Goal: Find specific page/section: Find specific page/section

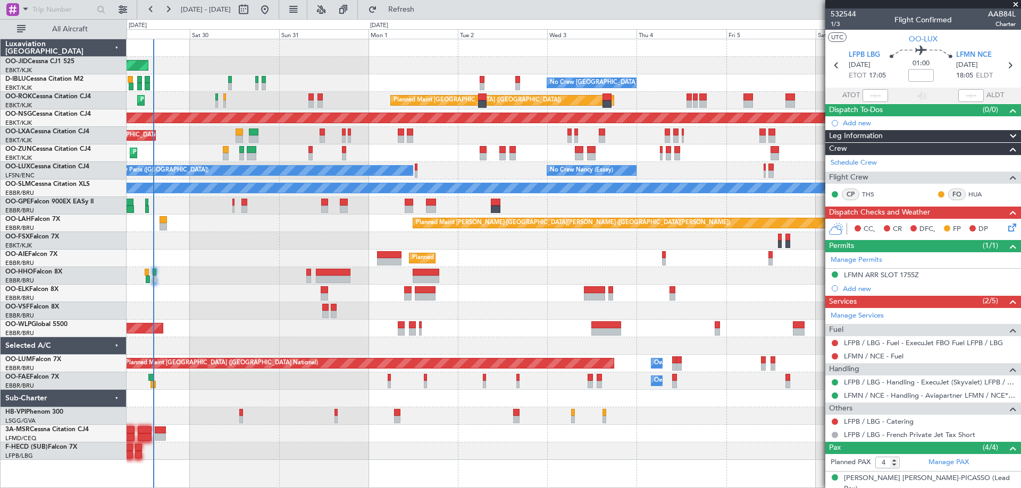
click at [495, 280] on div at bounding box center [574, 276] width 894 height 18
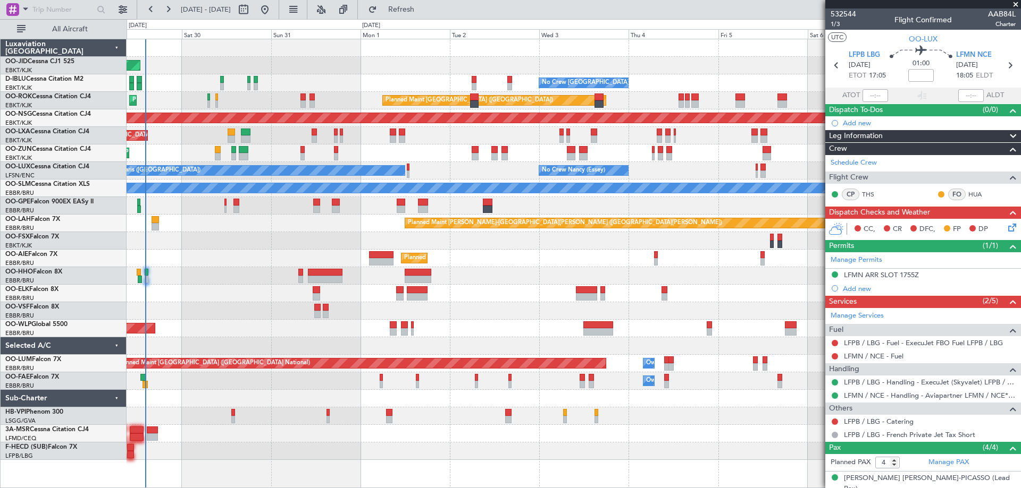
click at [241, 313] on div at bounding box center [574, 311] width 894 height 18
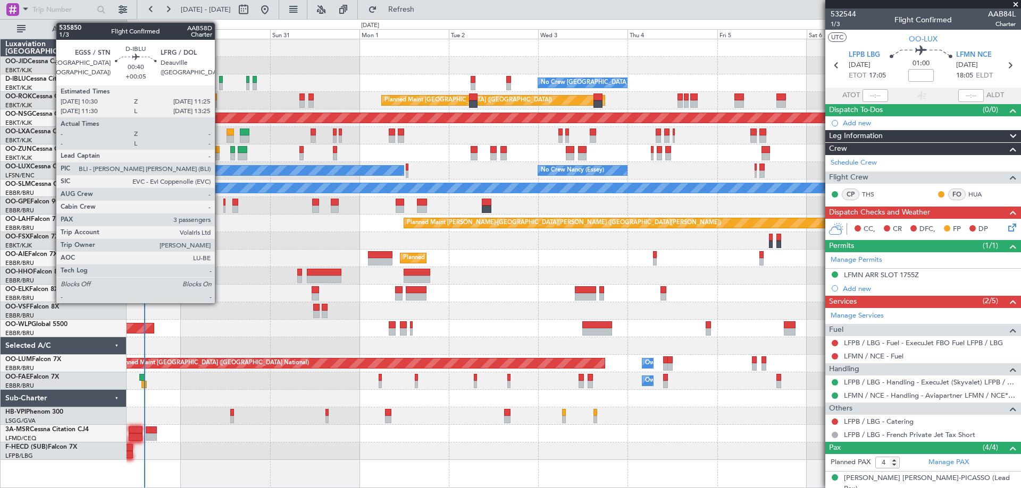
click at [315, 80] on div "No Crew [GEOGRAPHIC_DATA] ([GEOGRAPHIC_DATA] National) A/C Unavailable [GEOGRAP…" at bounding box center [574, 83] width 894 height 18
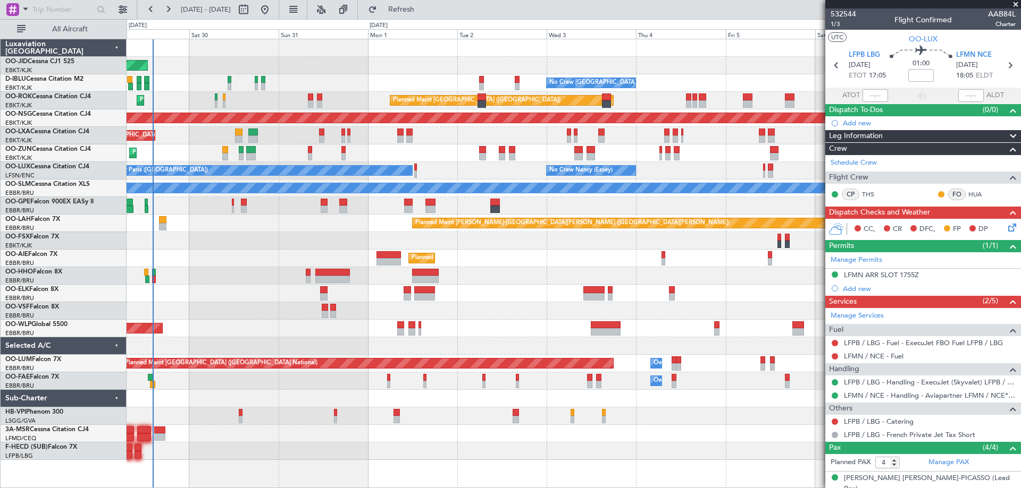
click at [196, 105] on div "Planned Maint Kortrijk-[GEOGRAPHIC_DATA] AOG Maint [GEOGRAPHIC_DATA]-[GEOGRAPHI…" at bounding box center [574, 249] width 894 height 421
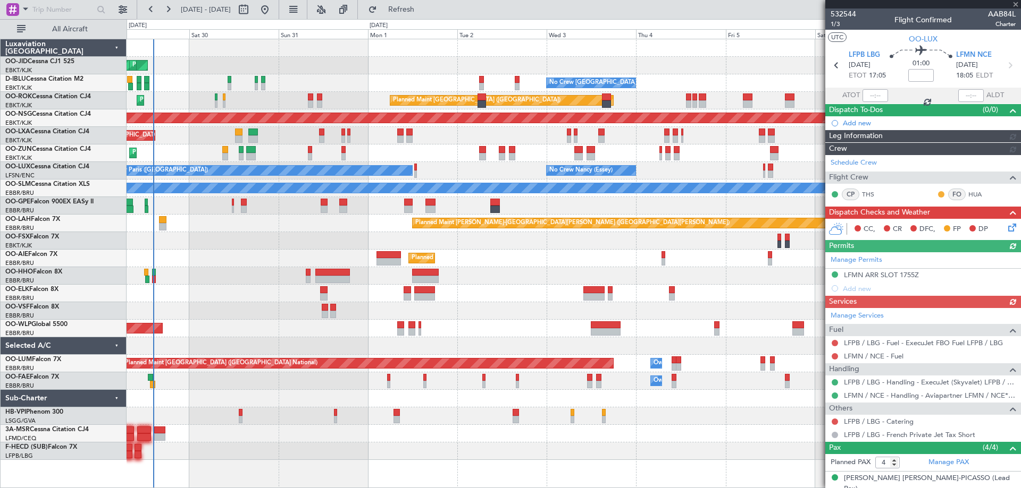
click at [266, 94] on div "AOG Maint Kortrijk-[GEOGRAPHIC_DATA] Planned Maint [GEOGRAPHIC_DATA]-[GEOGRAPHI…" at bounding box center [574, 249] width 894 height 421
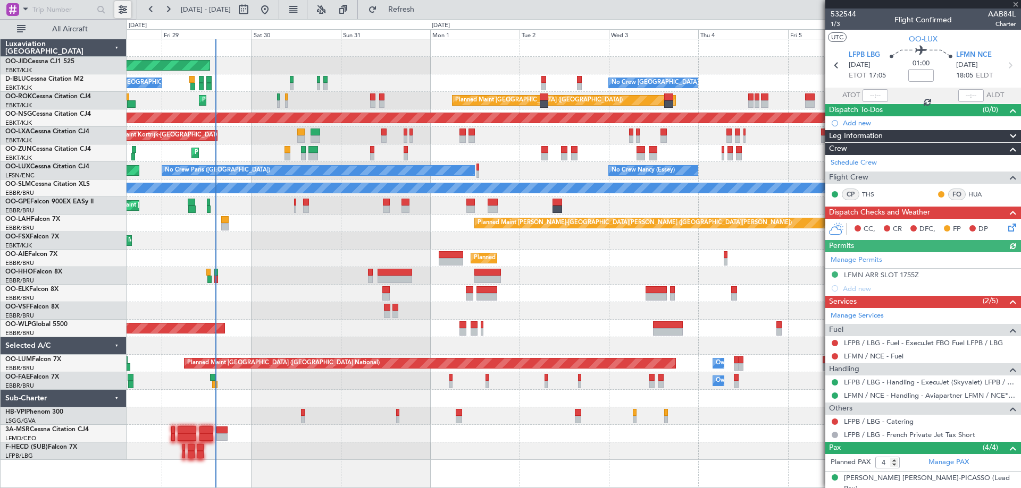
click at [122, 6] on button at bounding box center [122, 9] width 17 height 17
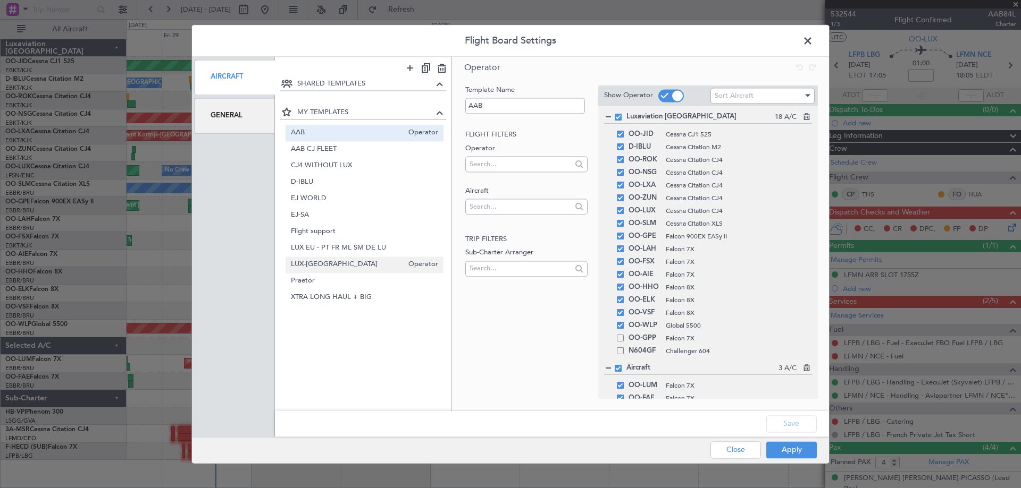
click at [317, 259] on span "LUX-[GEOGRAPHIC_DATA]" at bounding box center [347, 264] width 113 height 11
type input "LUX-[GEOGRAPHIC_DATA]"
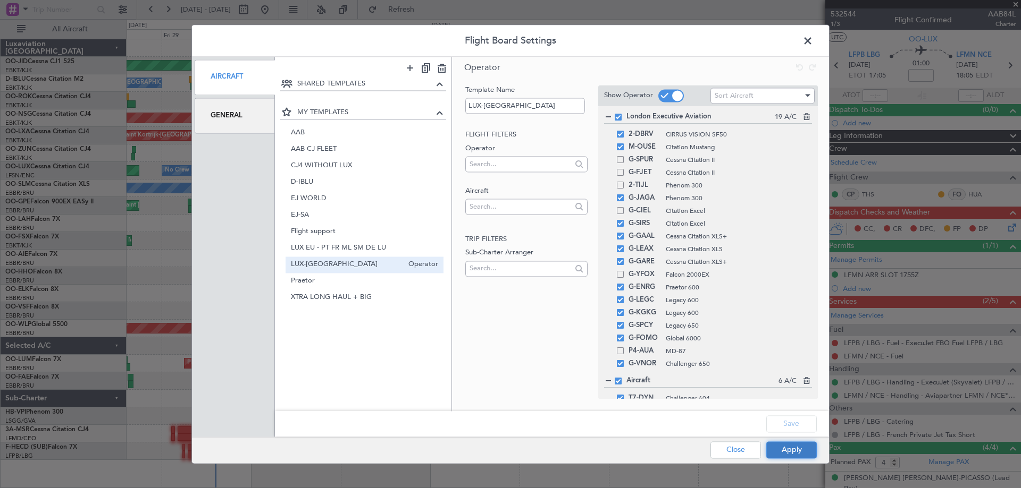
click at [796, 444] on button "Apply" at bounding box center [791, 450] width 50 height 17
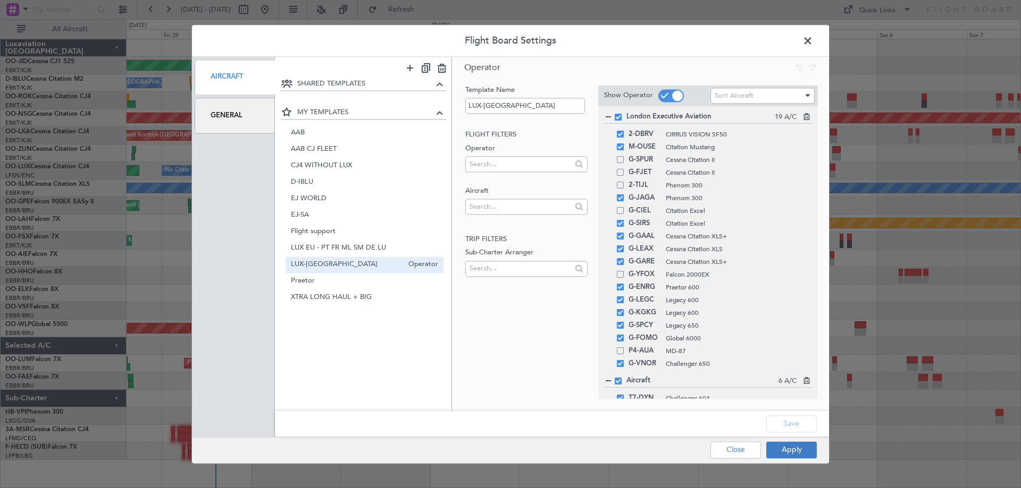
type input "0"
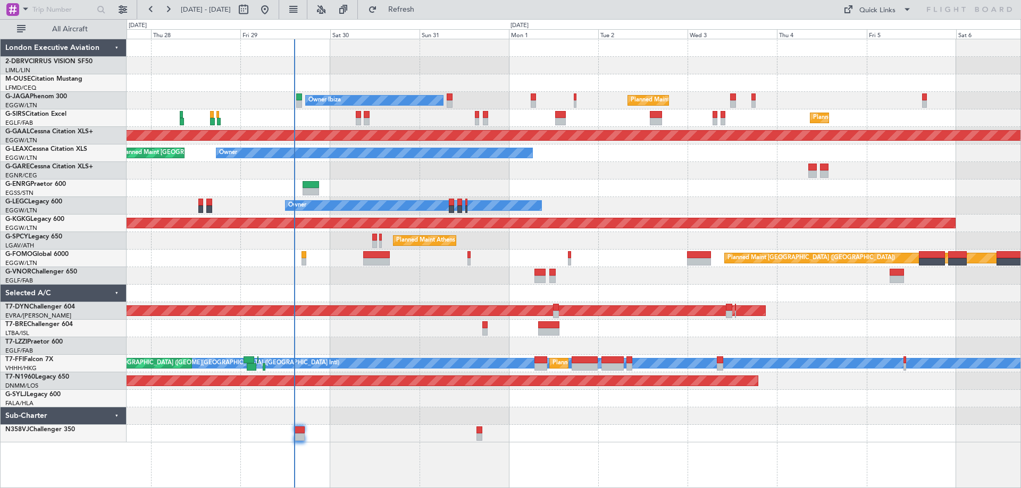
click at [350, 178] on div at bounding box center [574, 171] width 894 height 18
click at [325, 277] on div at bounding box center [574, 276] width 894 height 18
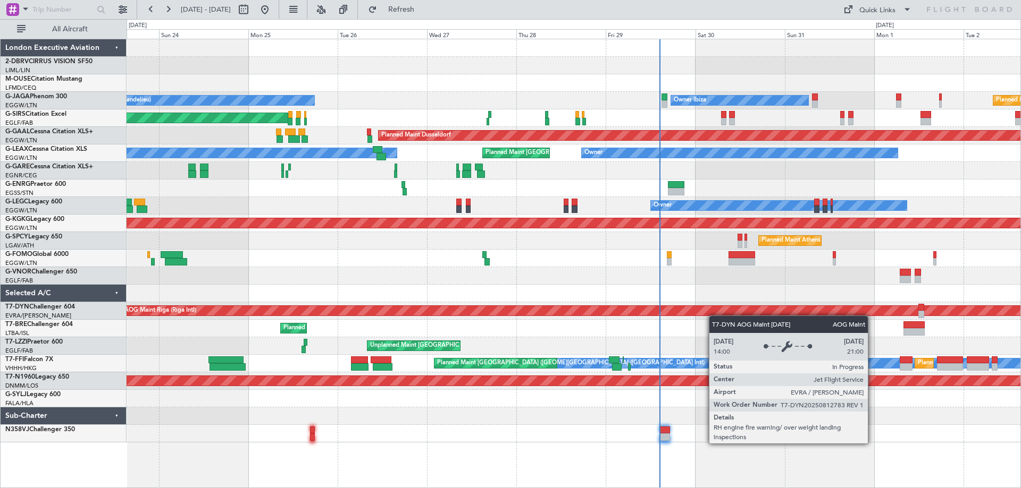
click at [743, 311] on div "Planned Maint Bournemouth Planned Maint [GEOGRAPHIC_DATA] ([GEOGRAPHIC_DATA]) O…" at bounding box center [574, 240] width 894 height 403
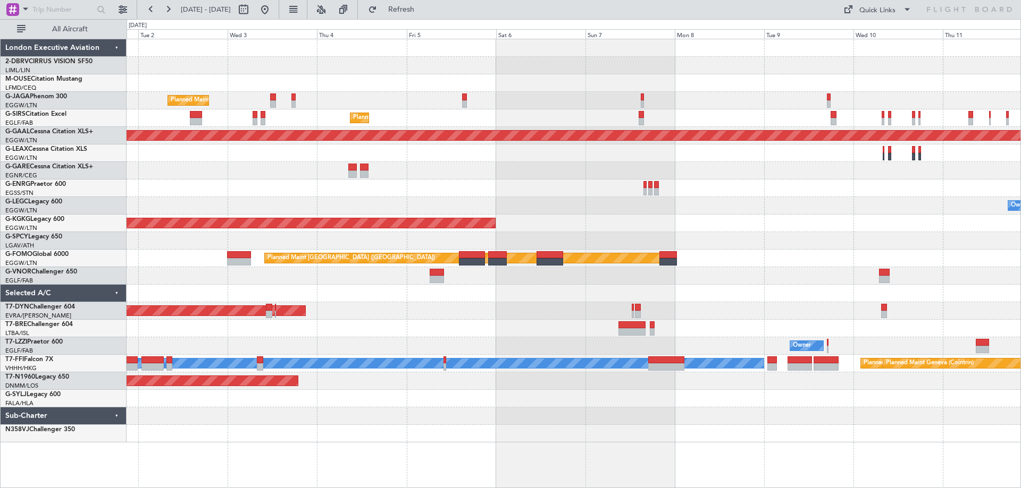
click at [68, 405] on div "Planned Maint [GEOGRAPHIC_DATA] ([GEOGRAPHIC_DATA]) Owner Ibiza Planned Maint […" at bounding box center [510, 253] width 1021 height 469
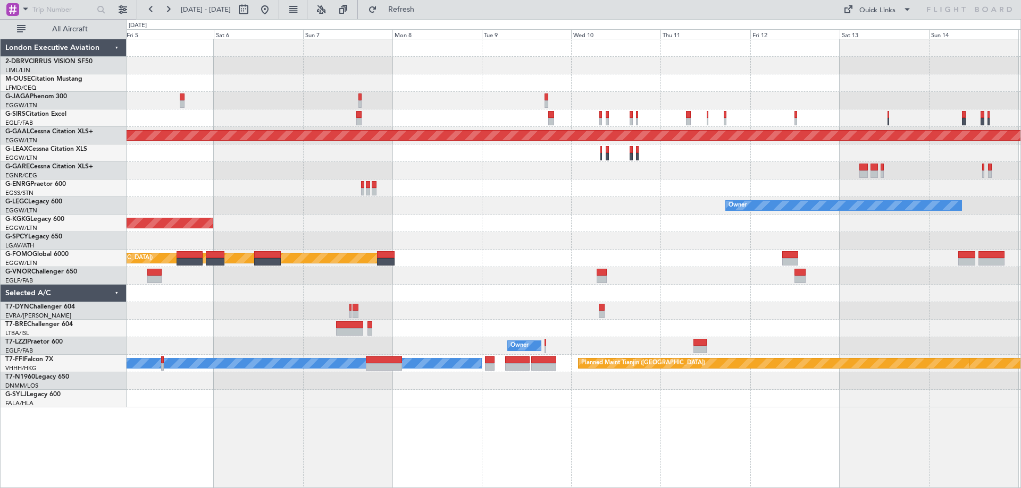
click at [426, 395] on div "Planned Maint [GEOGRAPHIC_DATA] ([GEOGRAPHIC_DATA]) Planned Maint [GEOGRAPHIC_D…" at bounding box center [574, 223] width 894 height 368
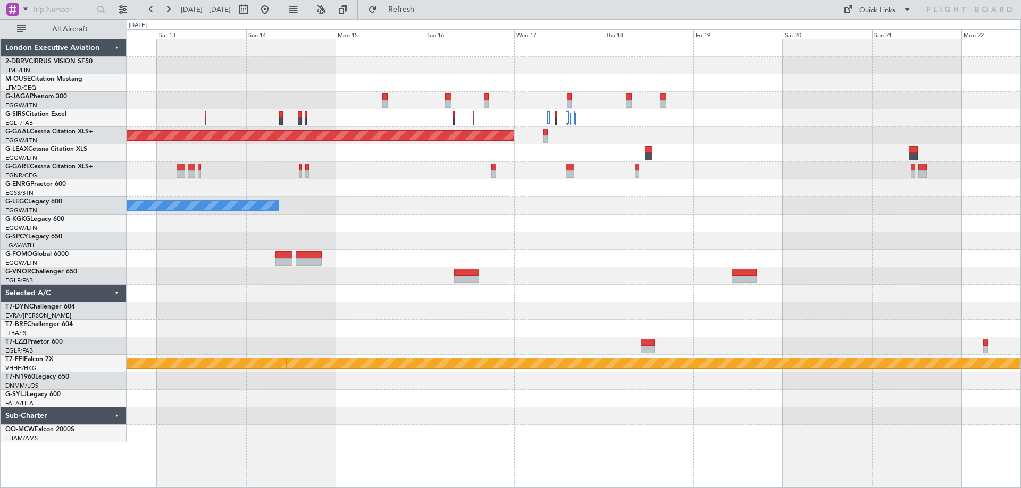
click at [301, 357] on div "Planned Maint Dusseldorf Owner A/C Unavailable [GEOGRAPHIC_DATA] ([GEOGRAPHIC_D…" at bounding box center [574, 240] width 894 height 403
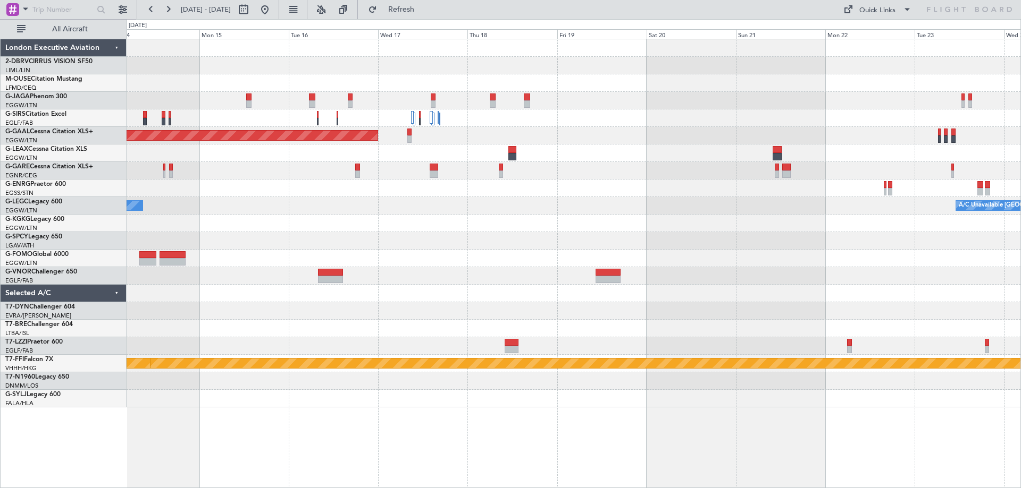
click at [300, 342] on div "Planned Maint Dusseldorf Owner A/C Unavailable [GEOGRAPHIC_DATA] ([GEOGRAPHIC_D…" at bounding box center [574, 223] width 894 height 368
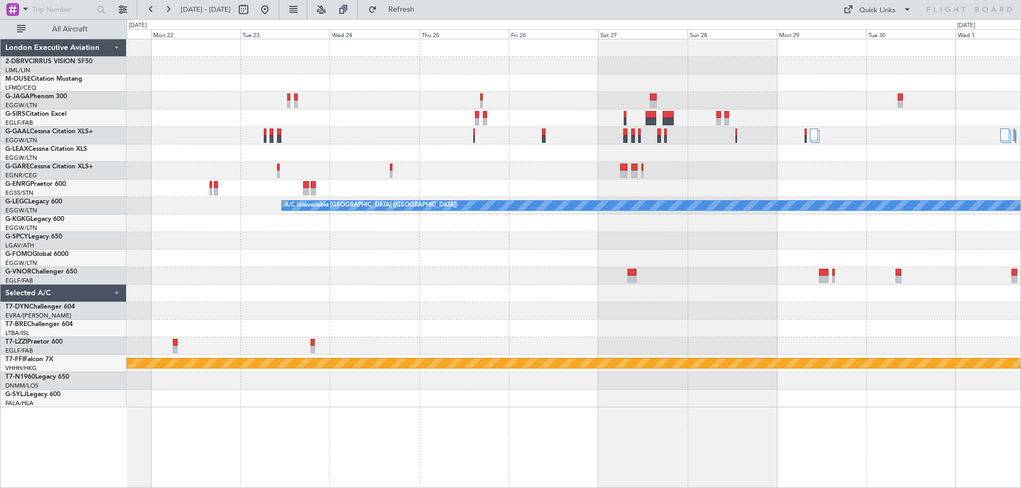
click at [718, 296] on div "A/C Unavailable [GEOGRAPHIC_DATA] ([GEOGRAPHIC_DATA]) Planned Maint Geneva ([GE…" at bounding box center [574, 223] width 894 height 368
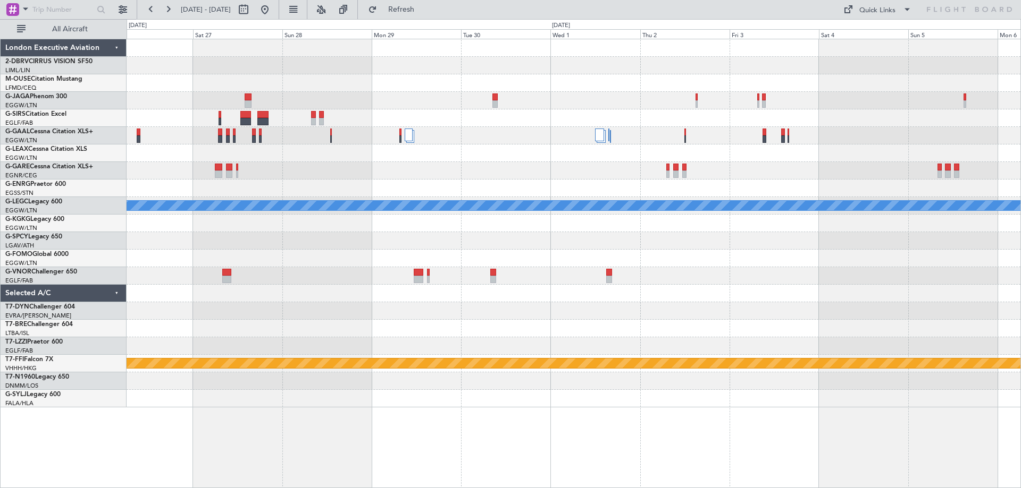
click at [399, 352] on div "A/C Unavailable [GEOGRAPHIC_DATA] ([GEOGRAPHIC_DATA]) Planned Maint Geneva ([GE…" at bounding box center [574, 223] width 894 height 368
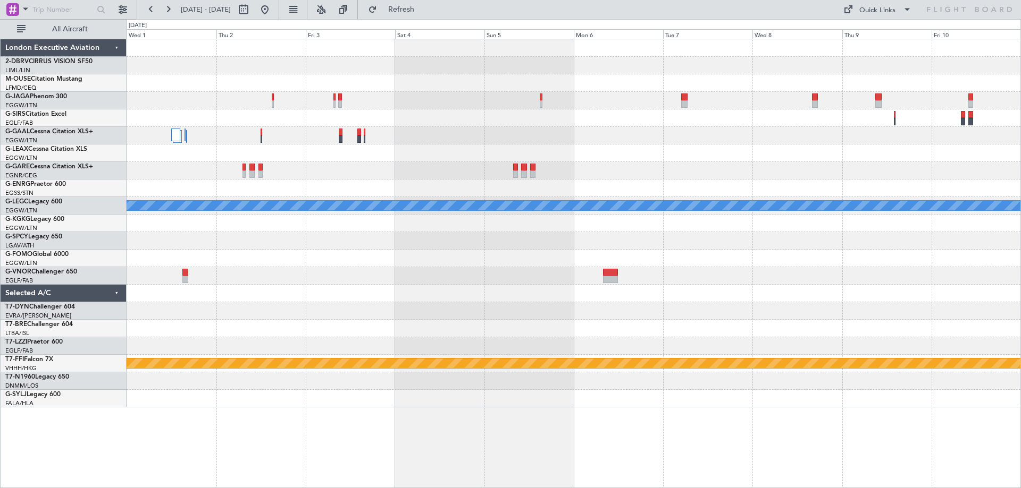
click at [280, 325] on div "A/C Unavailable [GEOGRAPHIC_DATA] ([GEOGRAPHIC_DATA]) Planned Maint Geneva ([GE…" at bounding box center [574, 223] width 894 height 368
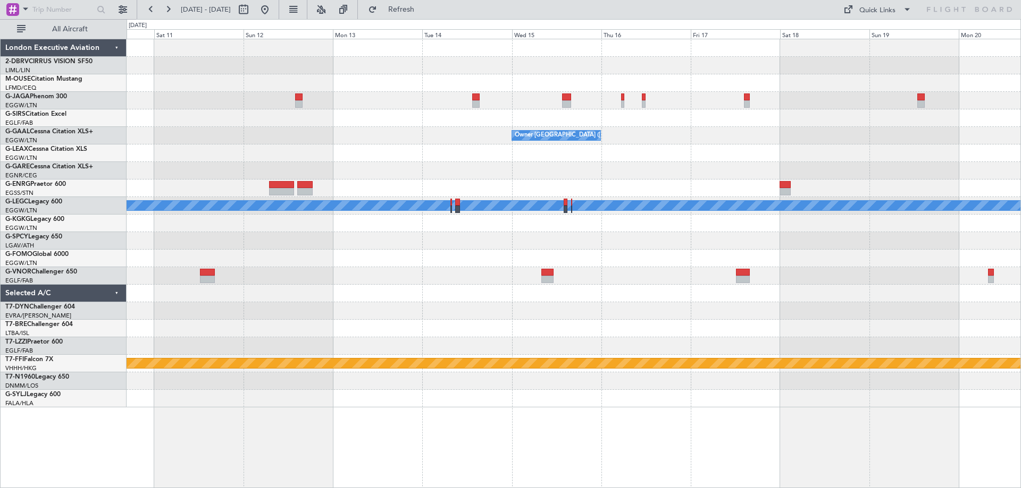
click at [150, 333] on div "Owner [GEOGRAPHIC_DATA] ([GEOGRAPHIC_DATA]) A/C Unavailable [GEOGRAPHIC_DATA] (…" at bounding box center [574, 223] width 894 height 368
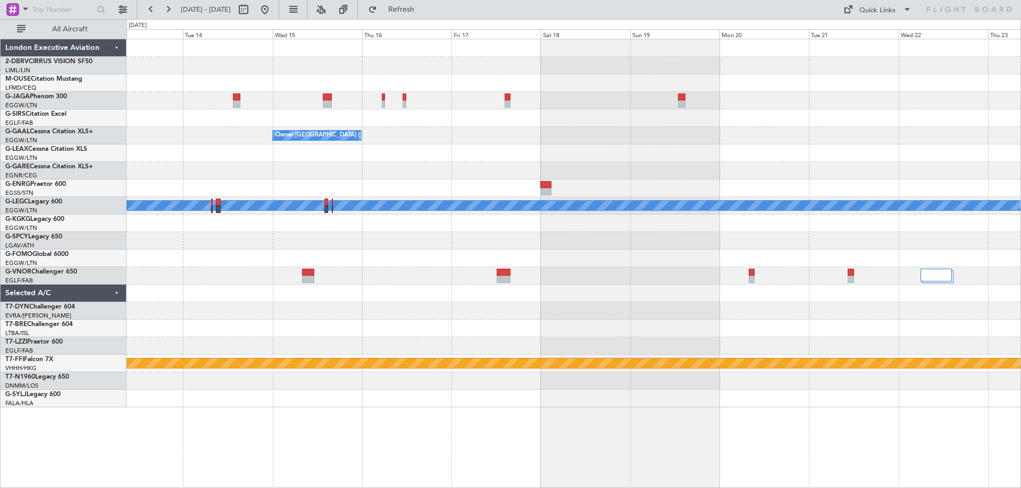
click at [403, 314] on div "Owner [GEOGRAPHIC_DATA] ([GEOGRAPHIC_DATA]) A/C Unavailable [GEOGRAPHIC_DATA] (…" at bounding box center [574, 223] width 894 height 368
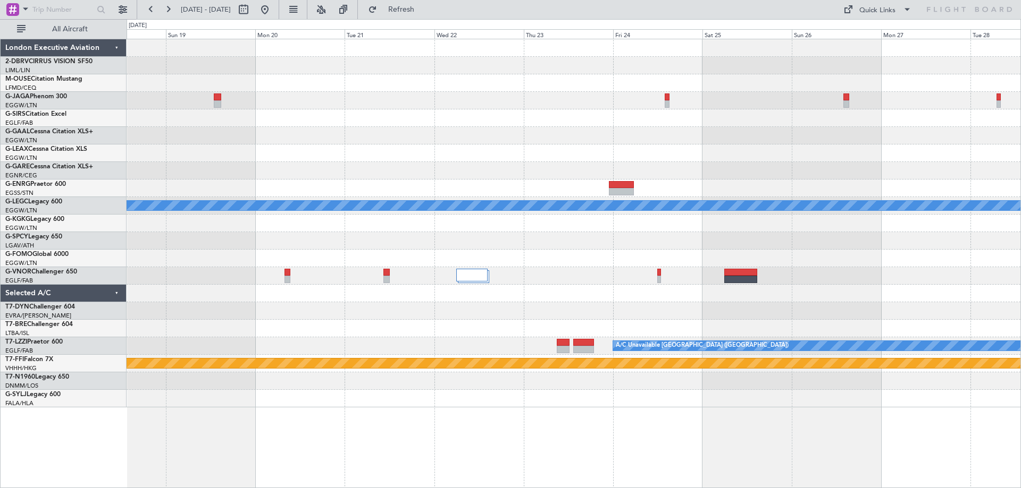
click at [189, 331] on div "A/C Unavailable [GEOGRAPHIC_DATA] ([GEOGRAPHIC_DATA]) A/C Unavailable [GEOGRAPH…" at bounding box center [574, 223] width 894 height 368
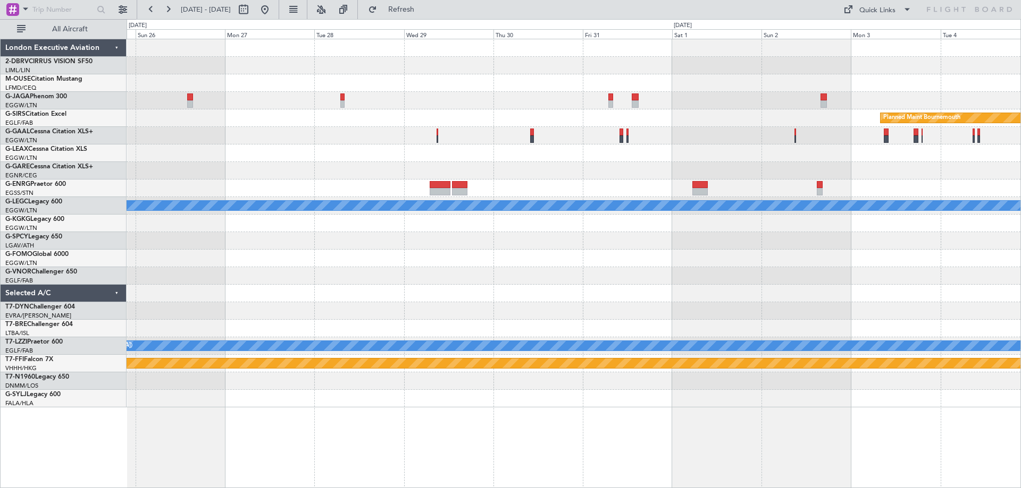
click at [26, 314] on div "Planned Maint Bournemouth Planned Maint [GEOGRAPHIC_DATA] A/C Unavailable [GEOG…" at bounding box center [510, 253] width 1021 height 469
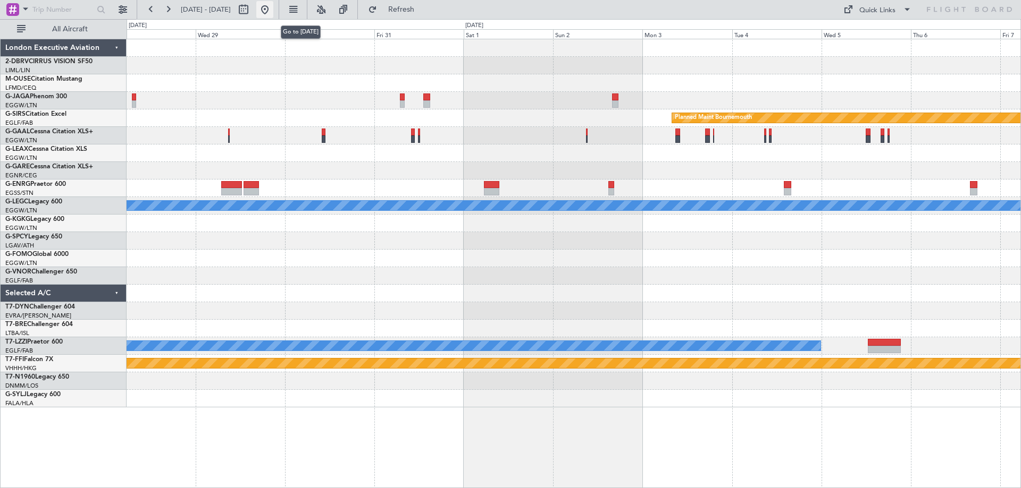
click at [273, 9] on button at bounding box center [264, 9] width 17 height 17
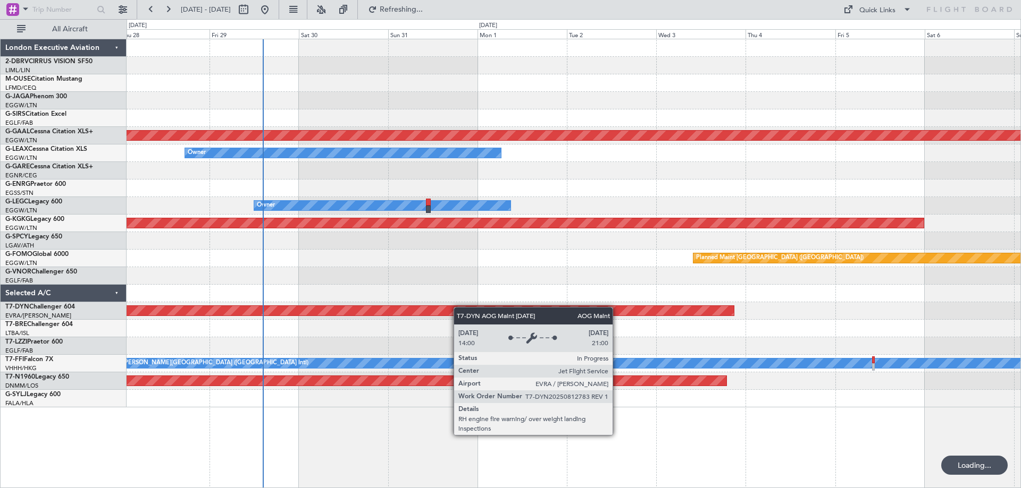
click at [435, 315] on div "Planned Maint Dusseldorf Owner Owner Owner AOG Maint [GEOGRAPHIC_DATA] ([GEOGRA…" at bounding box center [574, 223] width 894 height 368
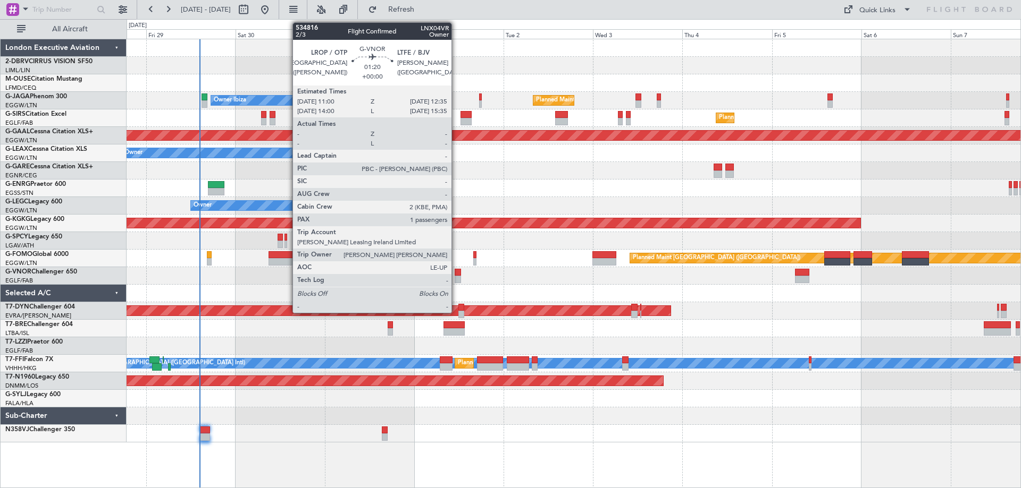
click at [456, 272] on div at bounding box center [457, 272] width 6 height 7
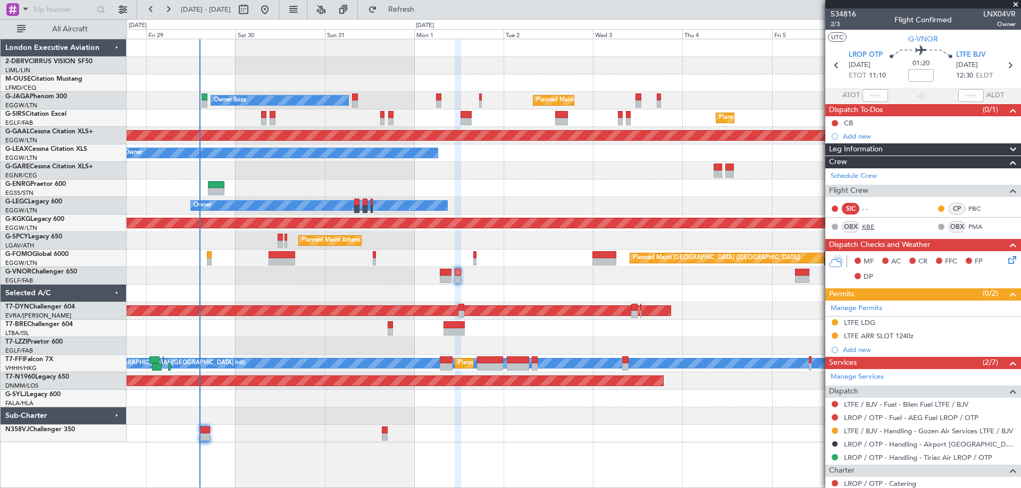
click at [875, 229] on link "KBE" at bounding box center [874, 227] width 24 height 10
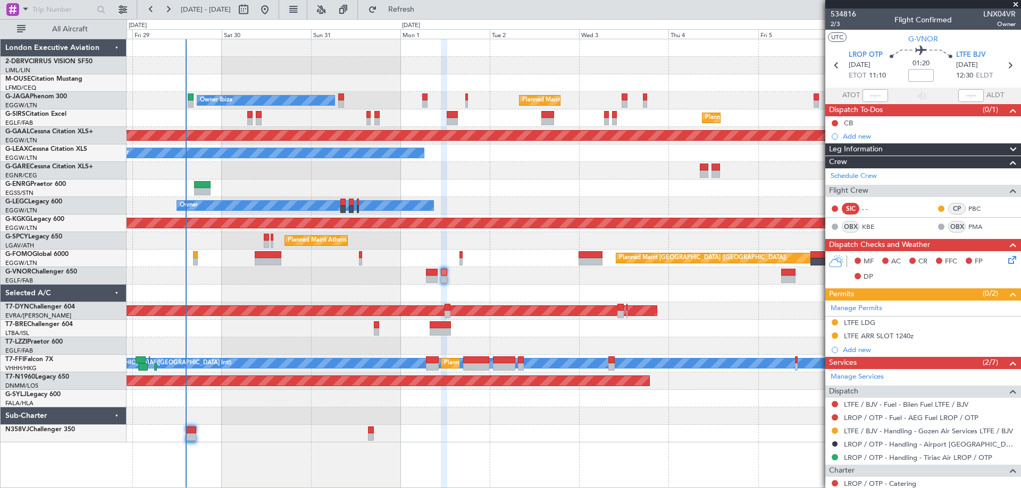
click at [282, 287] on div at bounding box center [574, 294] width 894 height 18
click at [150, 307] on div "Owner Ibiza Planned Maint [GEOGRAPHIC_DATA] ([GEOGRAPHIC_DATA]) Planned Maint […" at bounding box center [574, 240] width 894 height 403
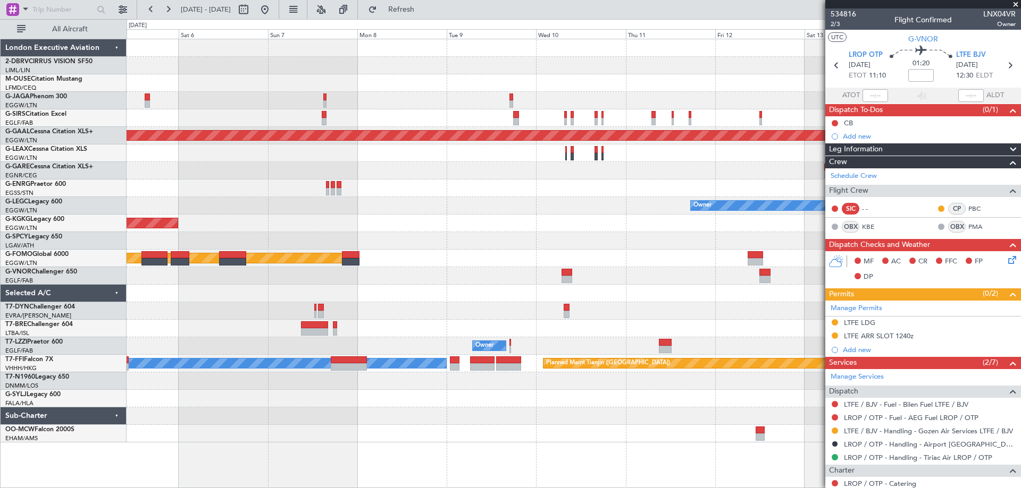
click at [365, 276] on div "Planned Maint [GEOGRAPHIC_DATA] ([GEOGRAPHIC_DATA]) Planned [GEOGRAPHIC_DATA] O…" at bounding box center [574, 240] width 894 height 403
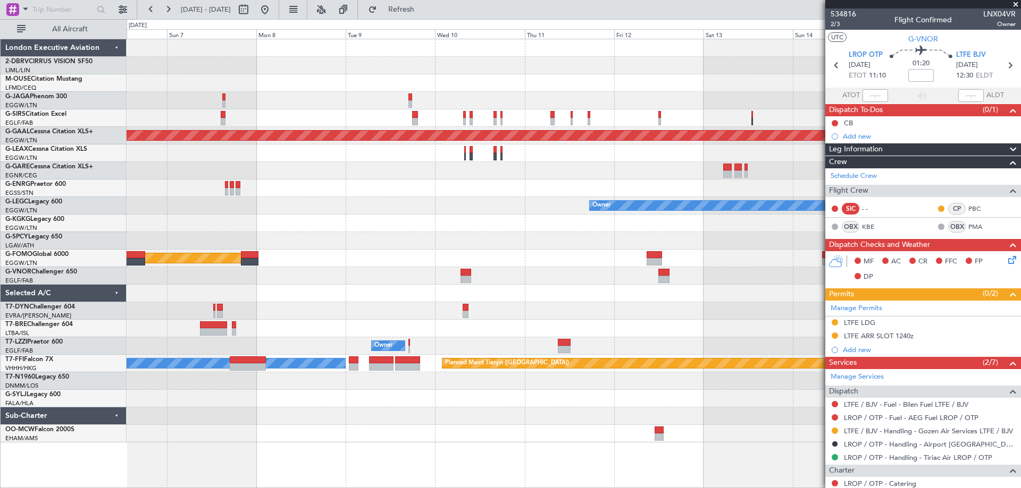
click at [392, 277] on div "Planned Maint [GEOGRAPHIC_DATA] ([GEOGRAPHIC_DATA]) Planned [GEOGRAPHIC_DATA] O…" at bounding box center [574, 240] width 894 height 403
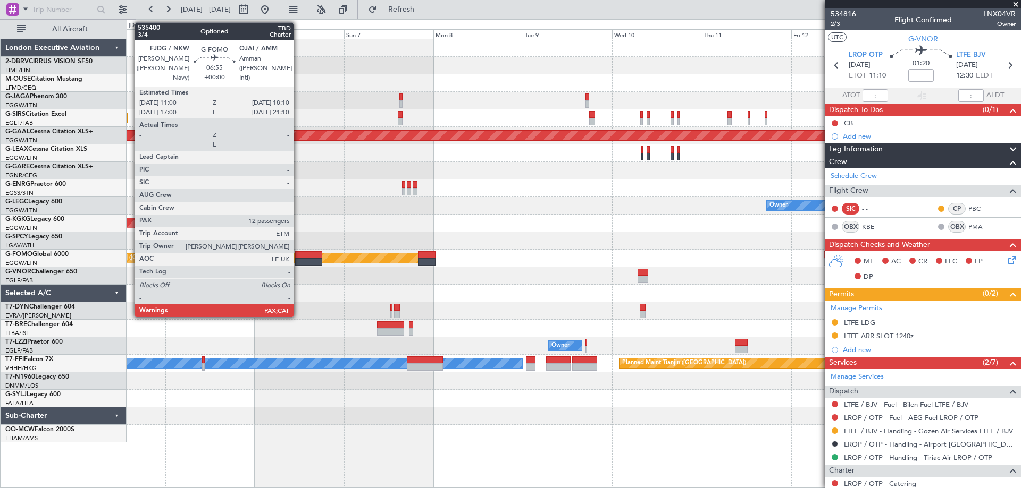
click at [298, 257] on div at bounding box center [308, 254] width 27 height 7
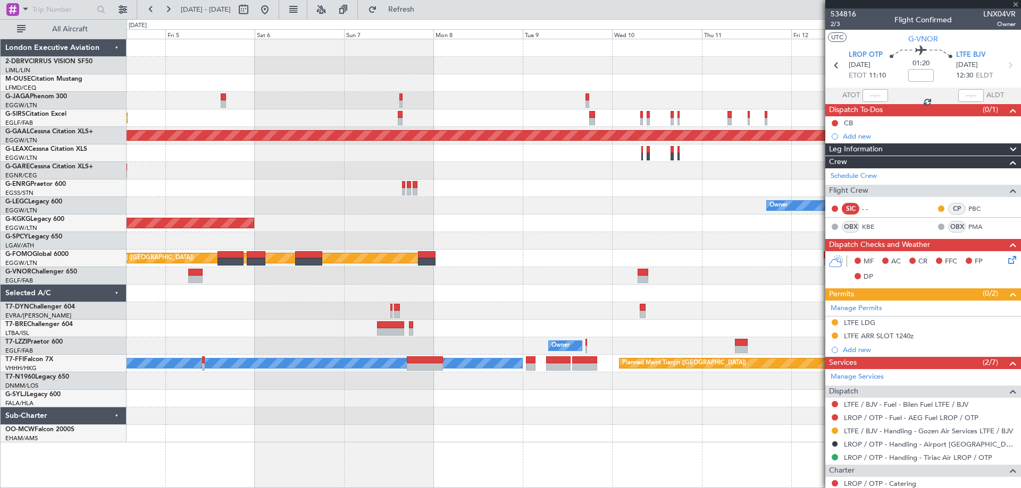
type input "12"
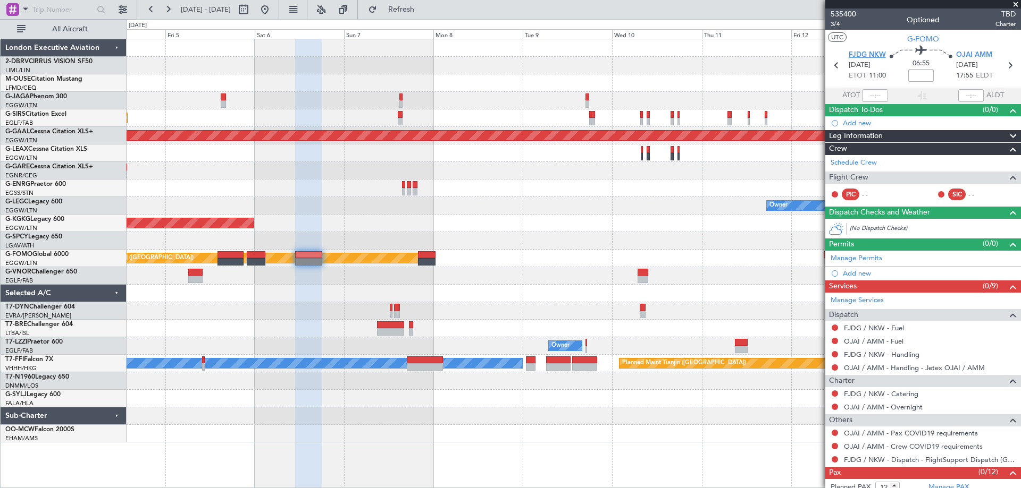
click at [868, 57] on span "FJDG NKW" at bounding box center [866, 55] width 37 height 11
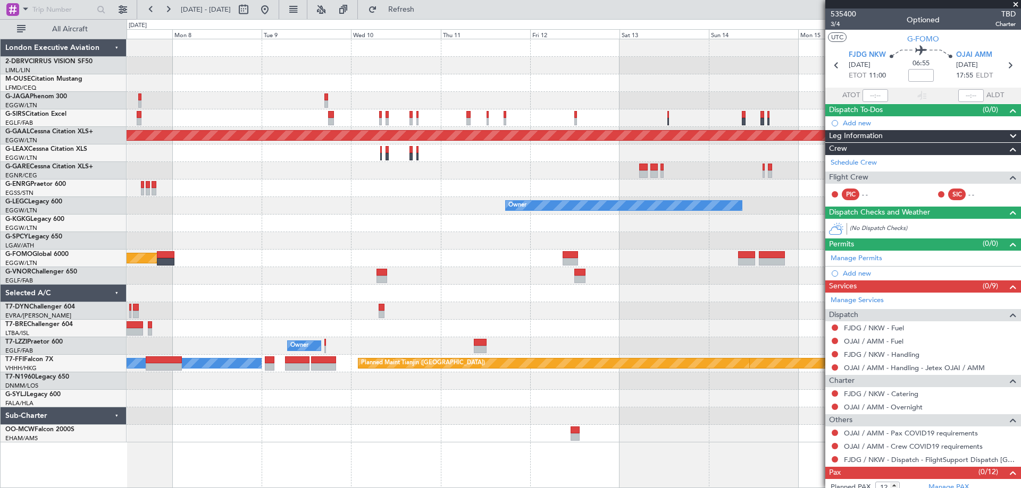
click at [346, 338] on div "Planned Maint Dusseldorf Owner AOG Maint [GEOGRAPHIC_DATA] ([GEOGRAPHIC_DATA]) …" at bounding box center [574, 240] width 894 height 403
click at [192, 333] on div "Planned Maint Dusseldorf Owner AOG Maint [GEOGRAPHIC_DATA] ([GEOGRAPHIC_DATA]) …" at bounding box center [574, 240] width 894 height 403
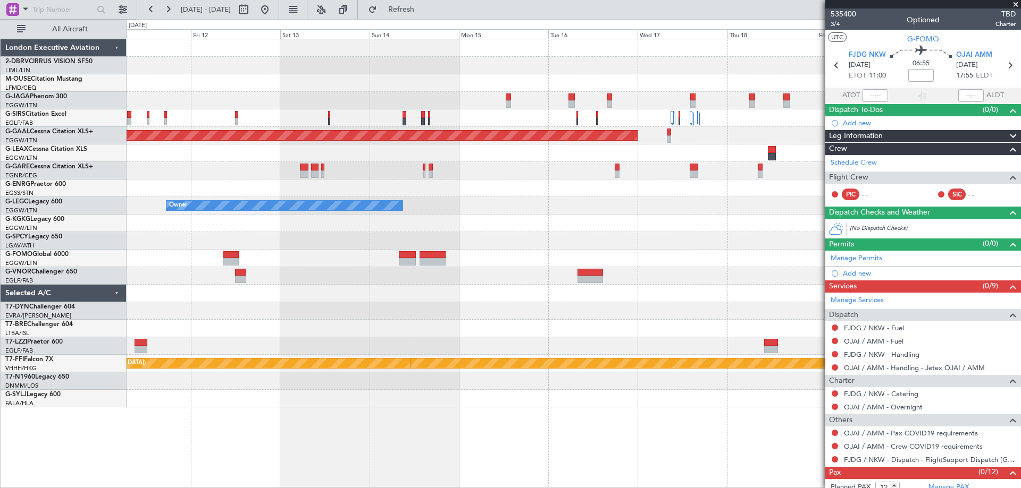
click at [458, 276] on div "Planned Maint Dusseldorf Owner A/C Unavailable [GEOGRAPHIC_DATA] ([GEOGRAPHIC_D…" at bounding box center [574, 223] width 894 height 368
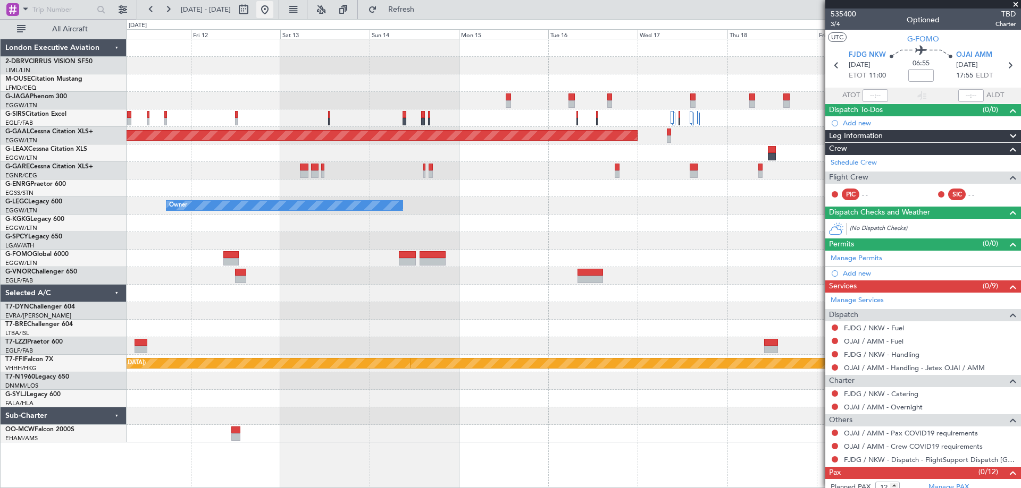
click at [273, 12] on button at bounding box center [264, 9] width 17 height 17
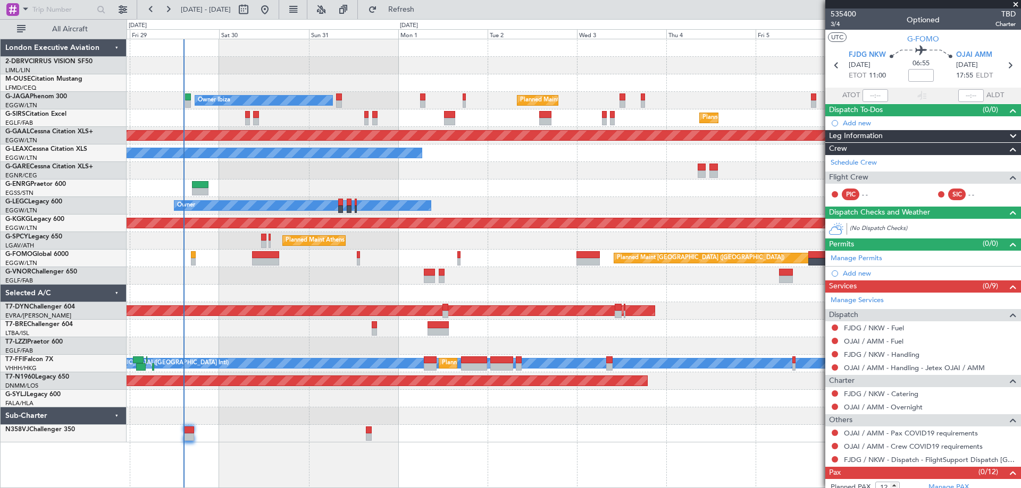
click at [280, 348] on div "Planned Maint [GEOGRAPHIC_DATA] ([GEOGRAPHIC_DATA]) Owner Ibiza Planned Maint […" at bounding box center [574, 240] width 894 height 403
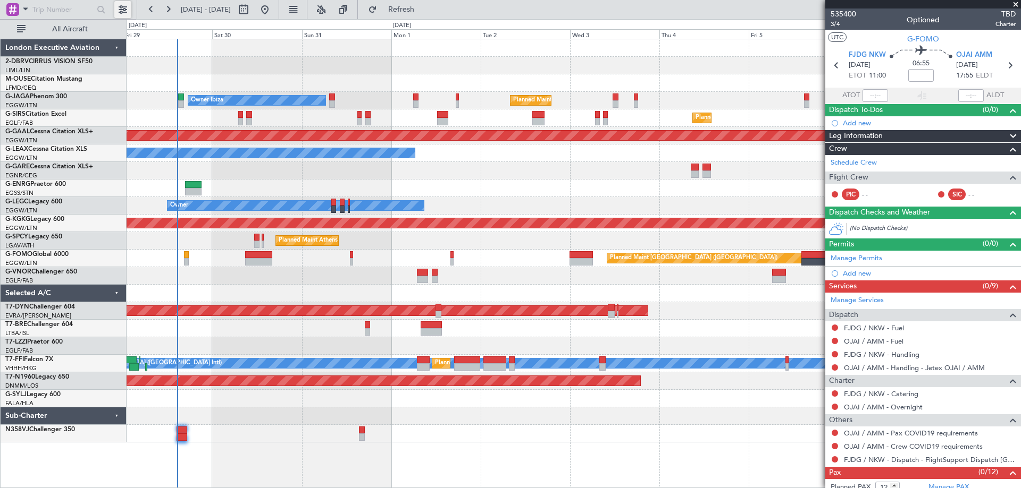
click at [120, 4] on button at bounding box center [122, 9] width 17 height 17
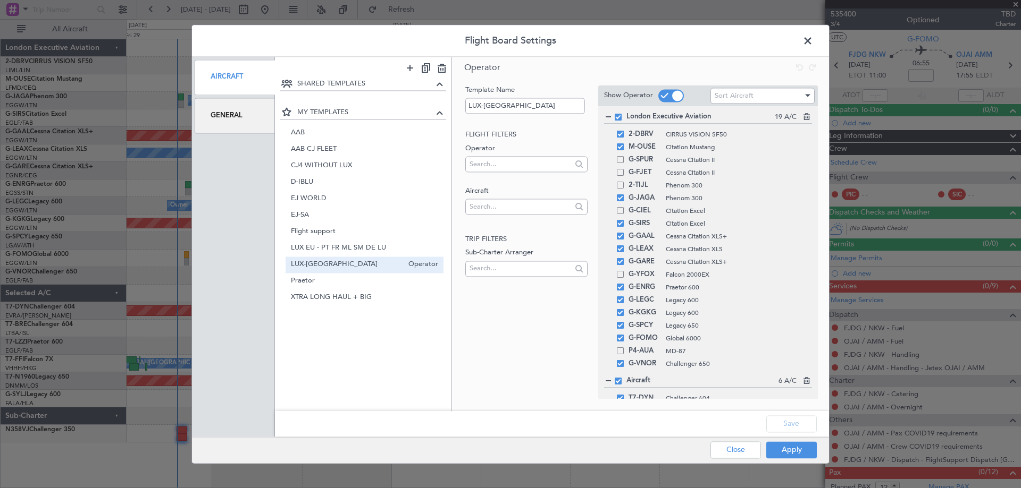
click at [322, 122] on ul "AAB Operator [PERSON_NAME] FLEET Operator CJ4 WITHOUT LUX Operator D-IBLU Opera…" at bounding box center [364, 213] width 174 height 187
click at [321, 128] on span "AAB" at bounding box center [347, 133] width 113 height 11
type input "AAB"
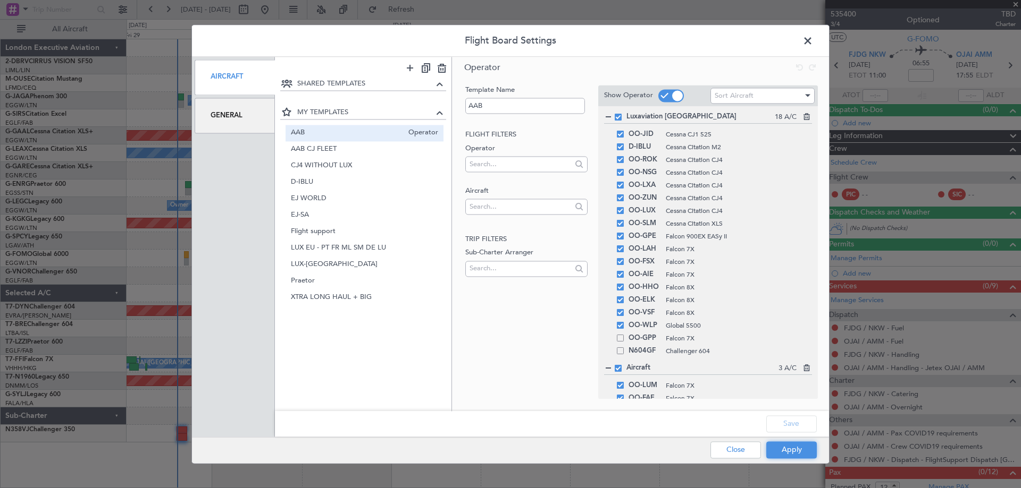
click at [806, 455] on button "Apply" at bounding box center [791, 450] width 50 height 17
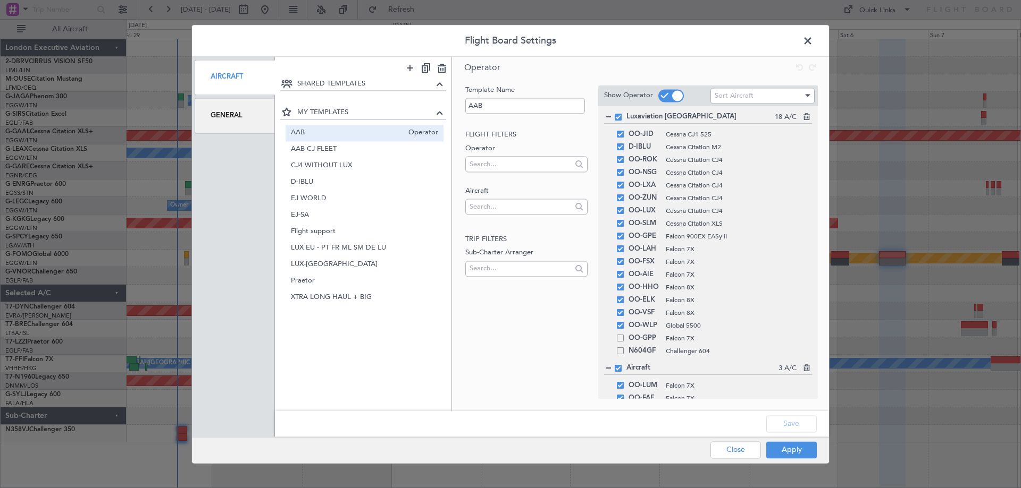
type input "0"
